Goal: Task Accomplishment & Management: Manage account settings

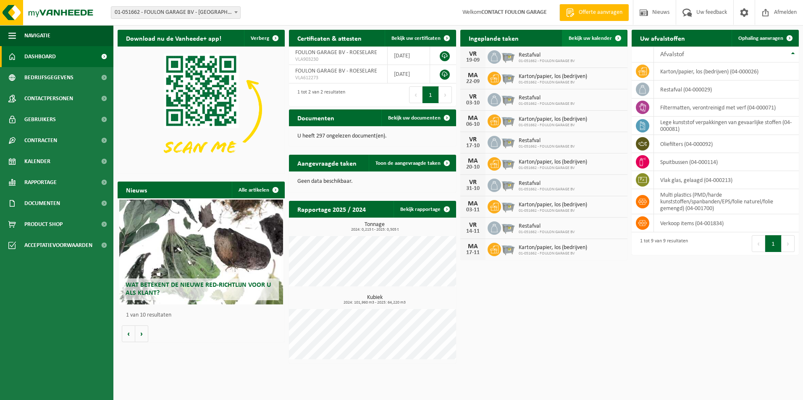
click at [585, 36] on span "Bekijk uw kalender" at bounding box center [589, 38] width 43 height 5
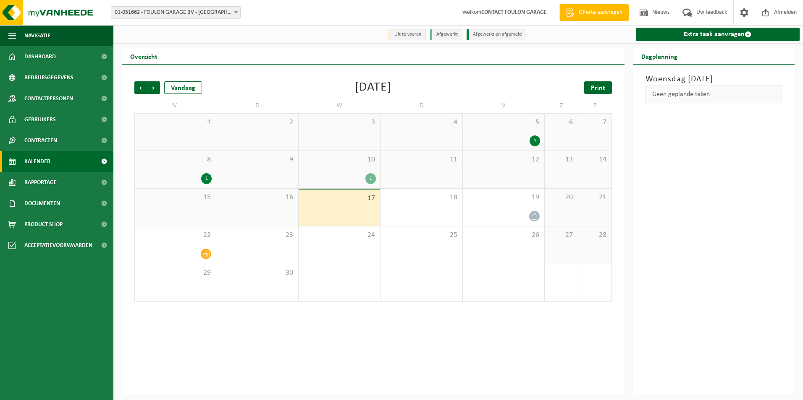
click at [602, 85] on span "Print" at bounding box center [598, 88] width 14 height 7
click at [153, 90] on span "Volgende" at bounding box center [153, 87] width 13 height 13
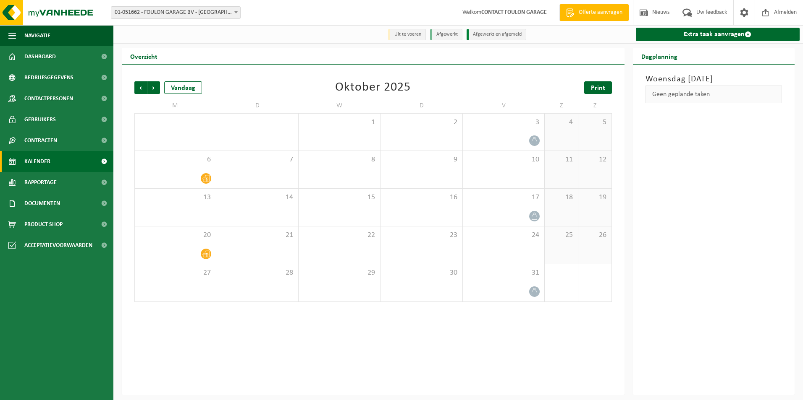
click at [593, 89] on span "Print" at bounding box center [598, 88] width 14 height 7
